Goal: Information Seeking & Learning: Learn about a topic

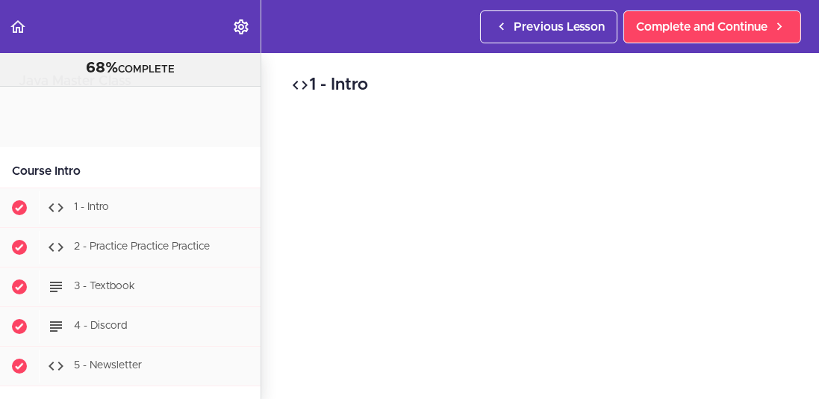
scroll to position [12295, 0]
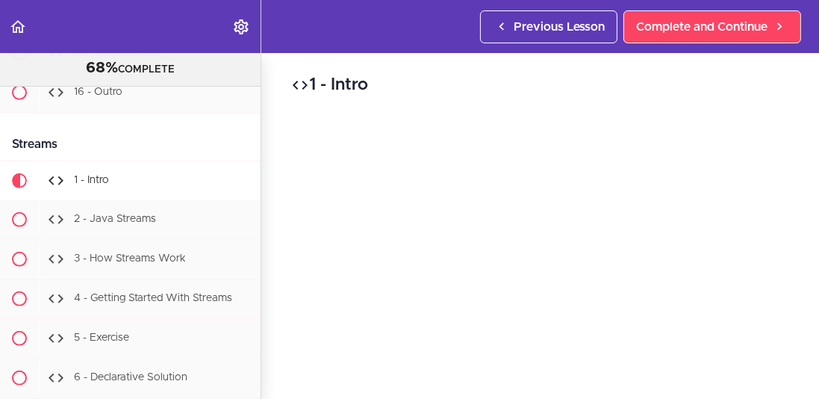
click at [285, 182] on div "1 - Intro Complete and Continue 1 - Follow us on LinkedIn 2 - Subscribe to our …" at bounding box center [540, 226] width 558 height 346
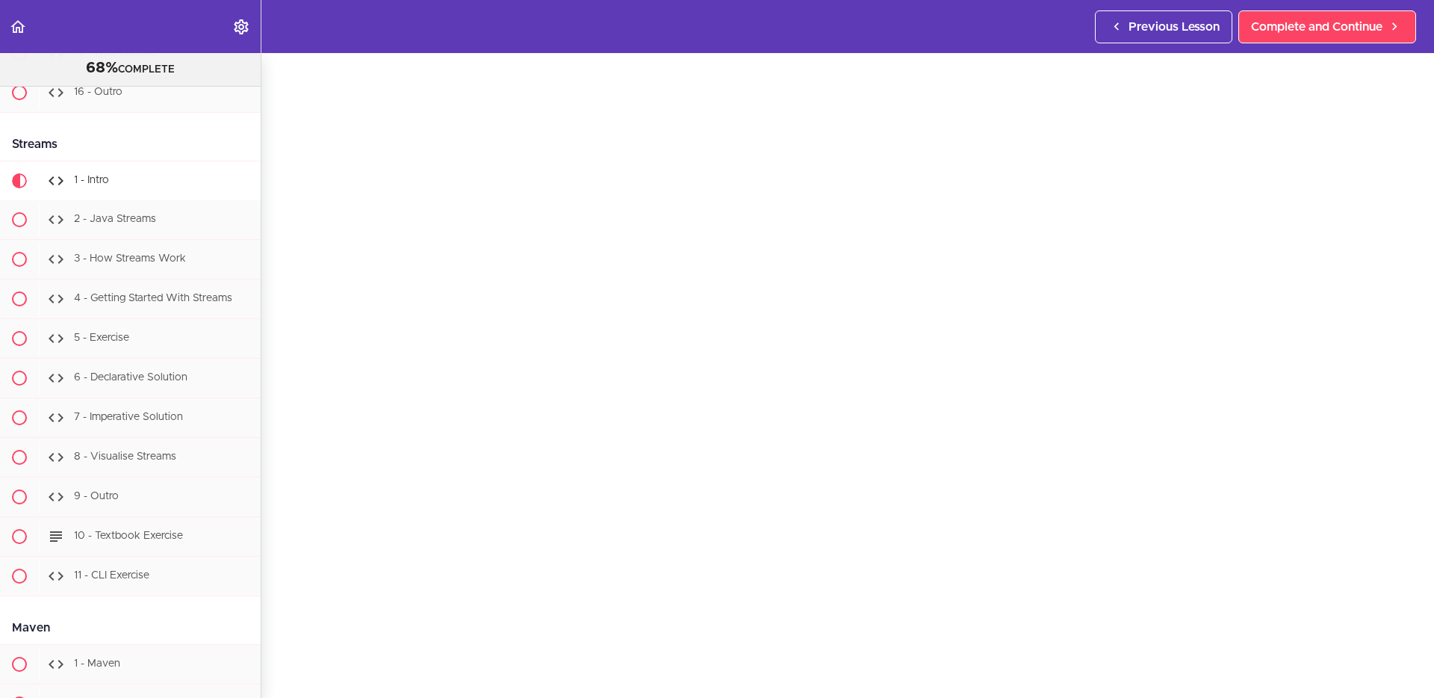
scroll to position [12296, 0]
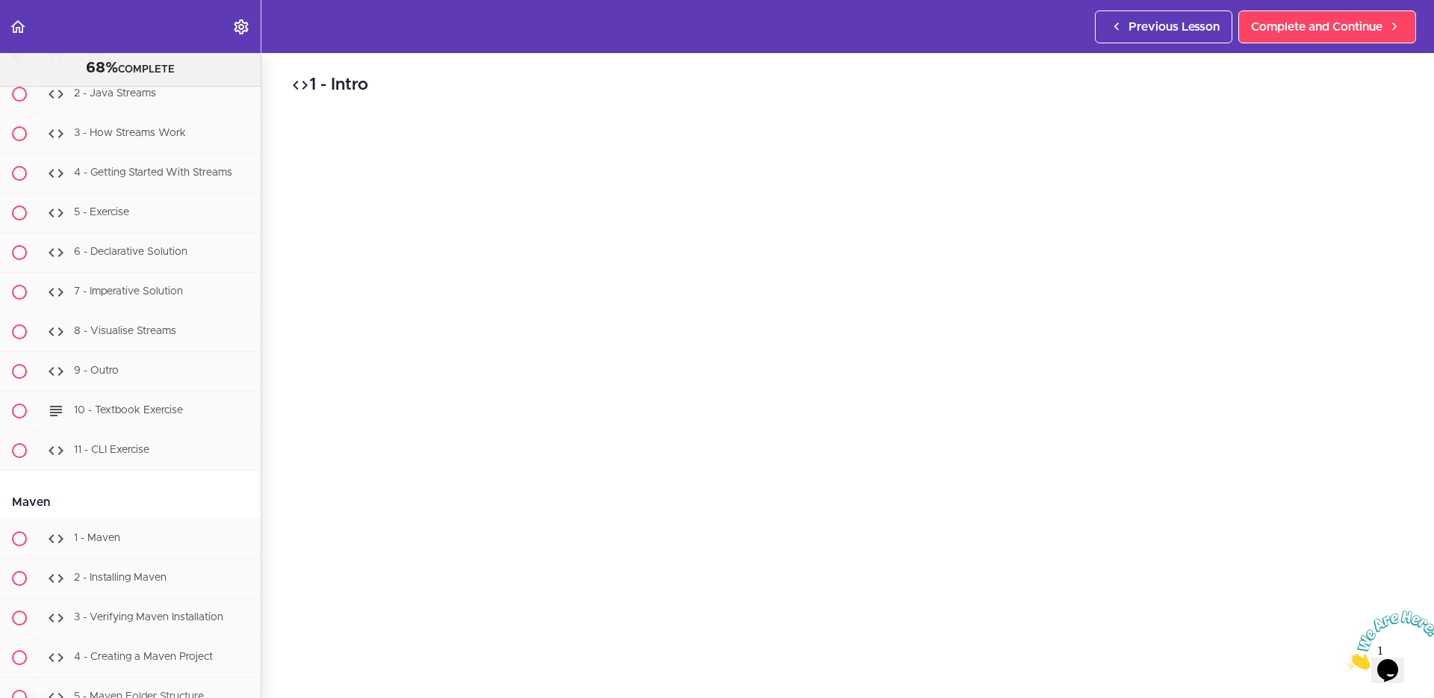
click at [1347, 659] on icon "Close" at bounding box center [1347, 665] width 0 height 13
click at [102, 99] on span "2 - Java Streams" at bounding box center [115, 93] width 82 height 10
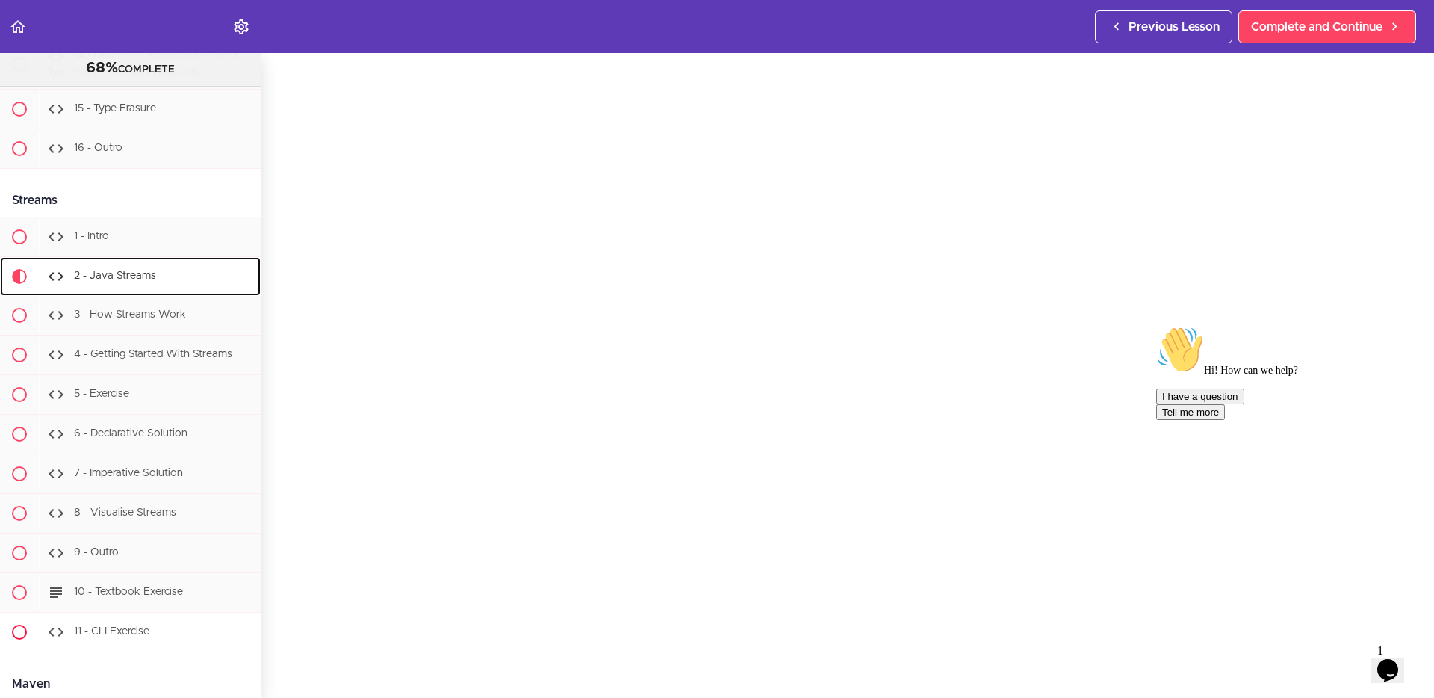
scroll to position [12227, 0]
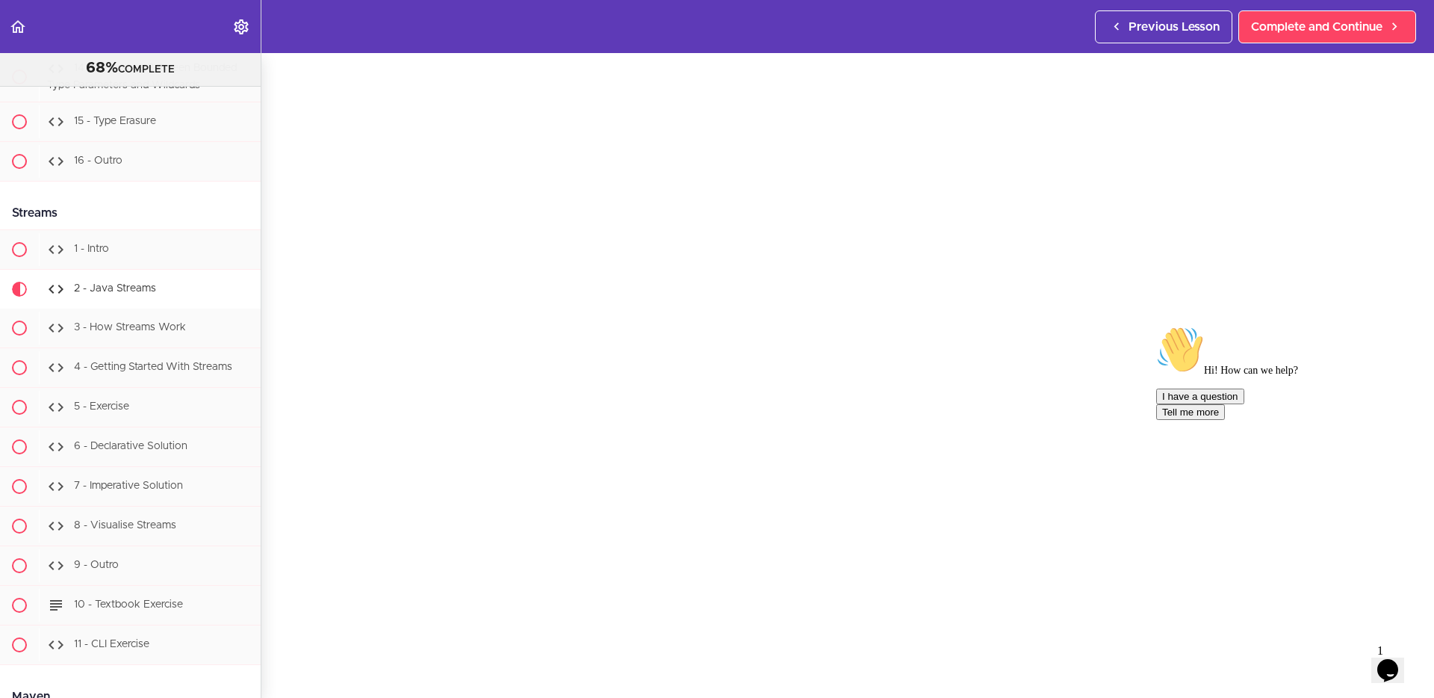
click at [283, 412] on div "2 - Java Streams Complete and Continue 1 - Follow us on LinkedIn 2 - Subscribe …" at bounding box center [847, 327] width 1173 height 645
